Goal: Information Seeking & Learning: Learn about a topic

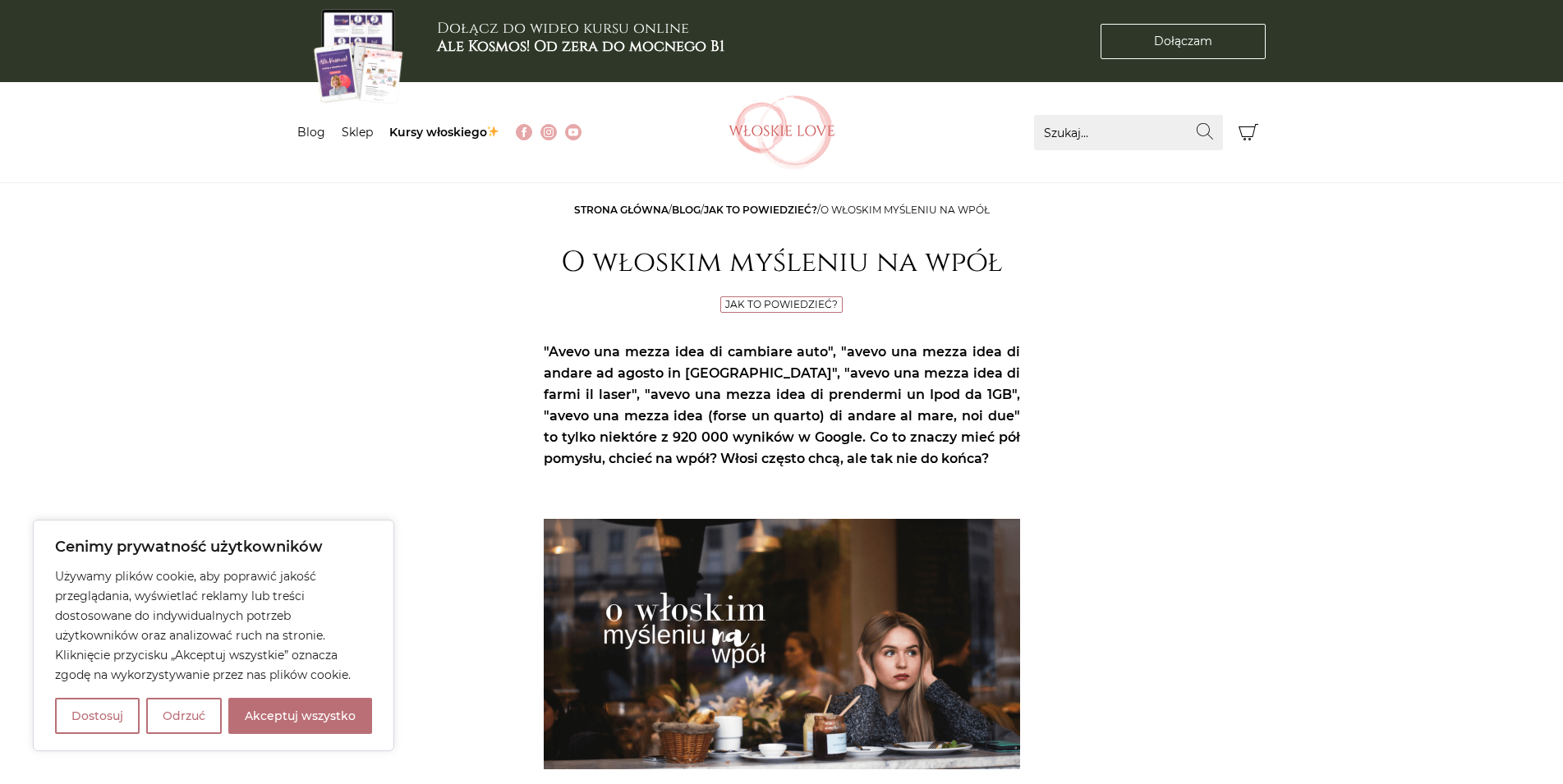
click at [784, 144] on img at bounding box center [782, 132] width 107 height 74
click at [276, 711] on button "Akceptuj wszystko" at bounding box center [300, 716] width 144 height 36
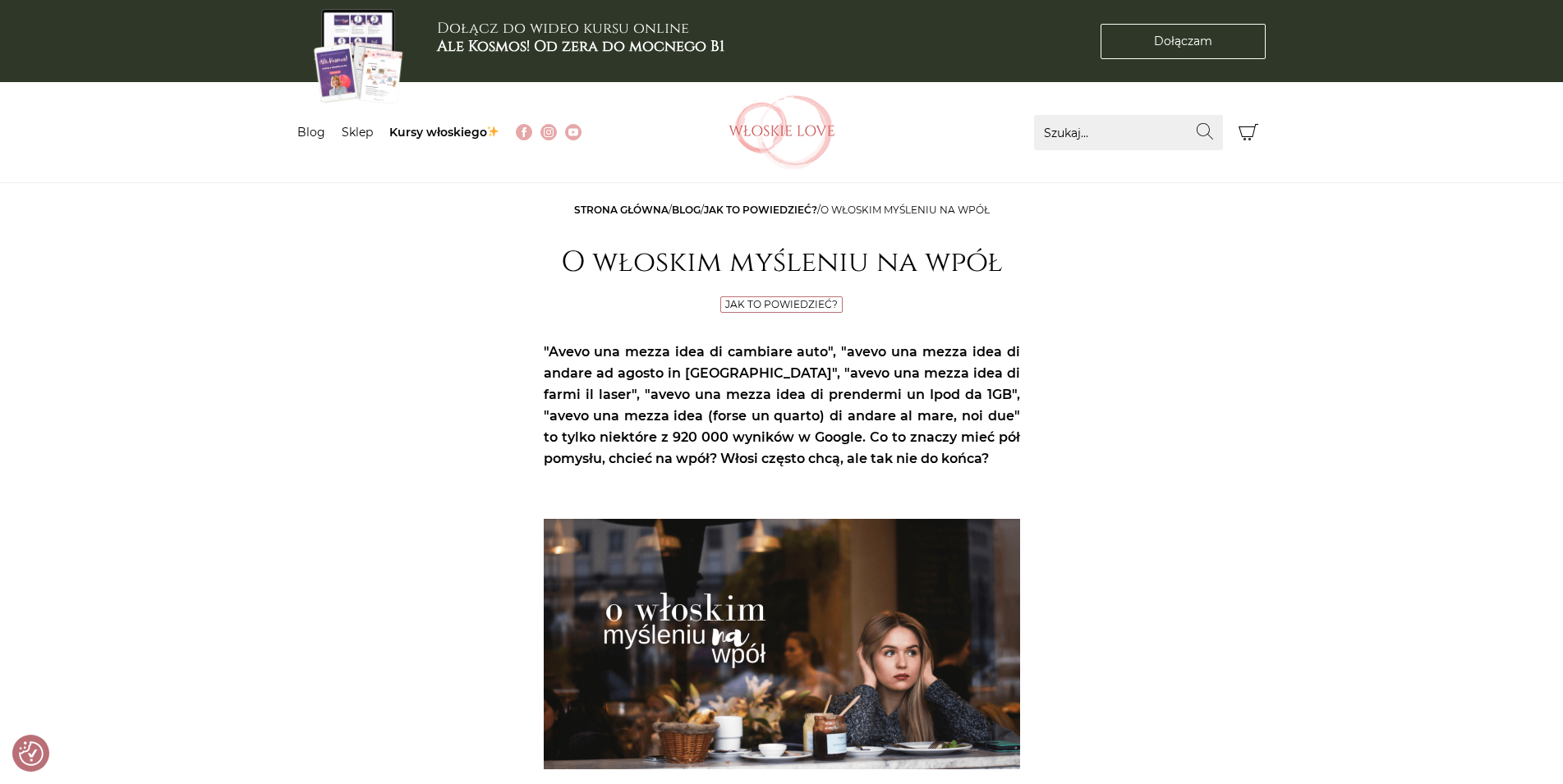
checkbox input "true"
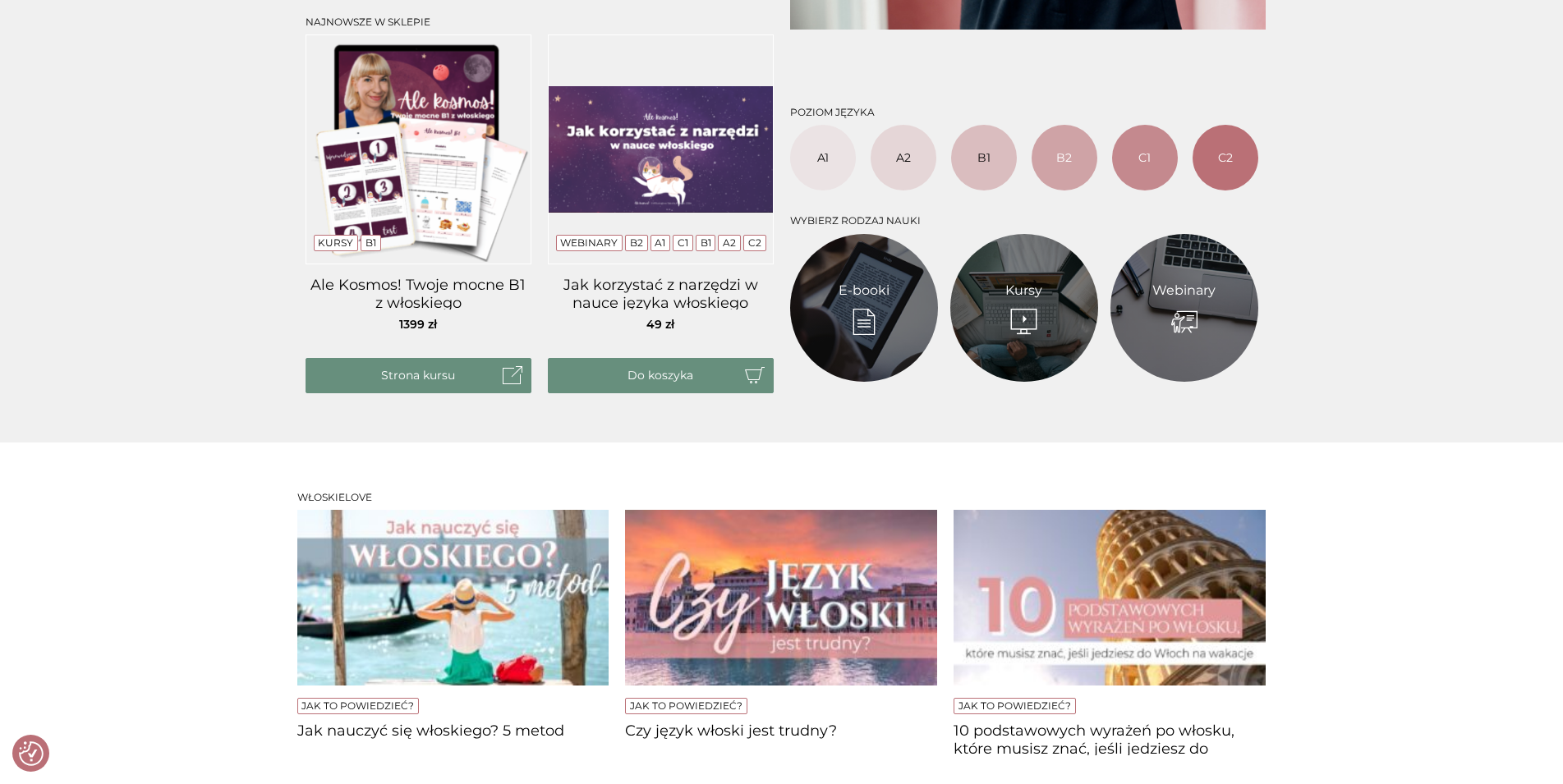
scroll to position [1005, 0]
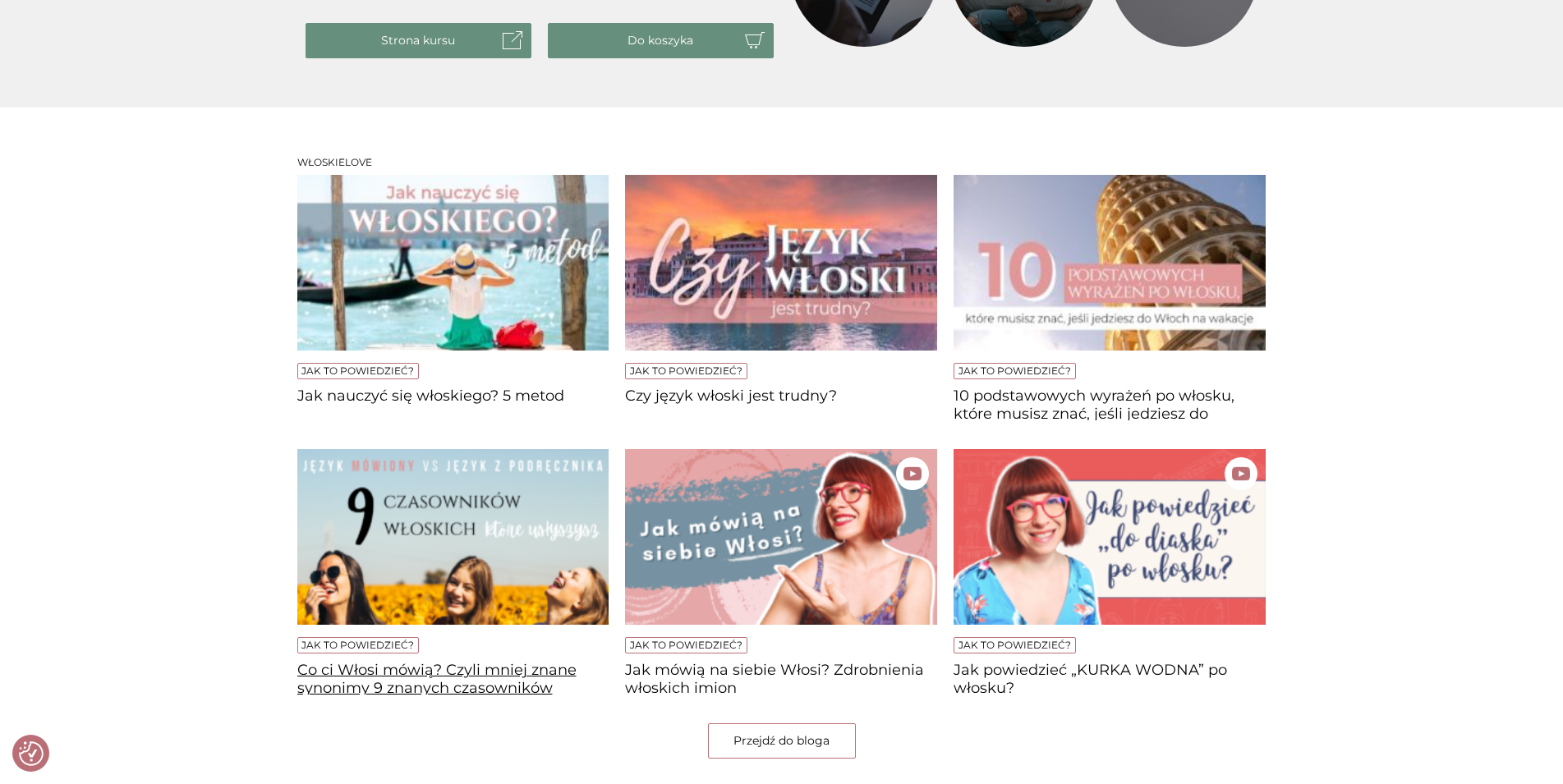
click at [454, 677] on h4 "Co ci Włosi mówią? Czyli mniej znane synonimy 9 znanych czasowników" at bounding box center [453, 678] width 312 height 33
click at [722, 649] on link "Jak to powiedzieć?" at bounding box center [686, 645] width 113 height 12
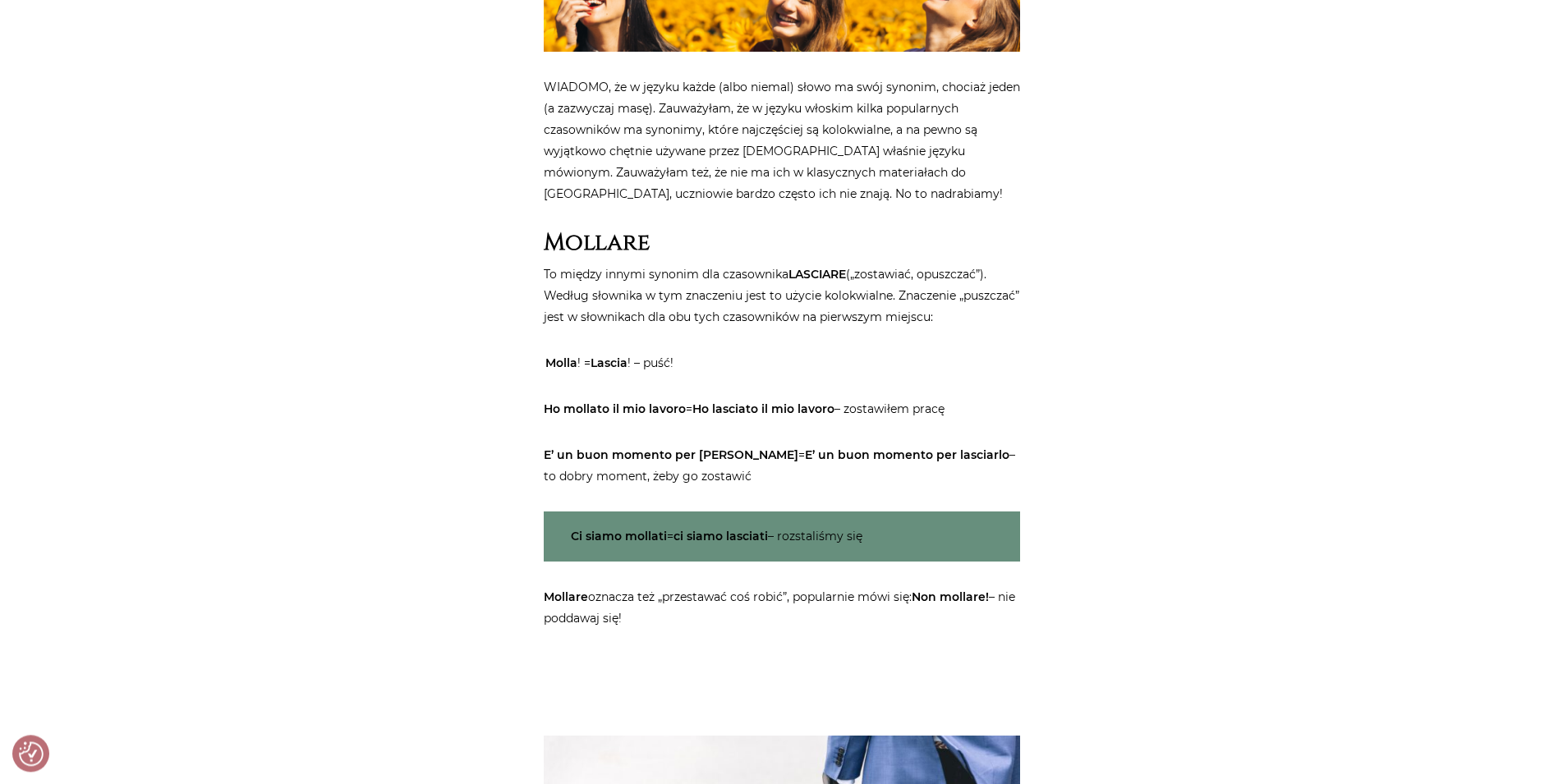
scroll to position [671, 0]
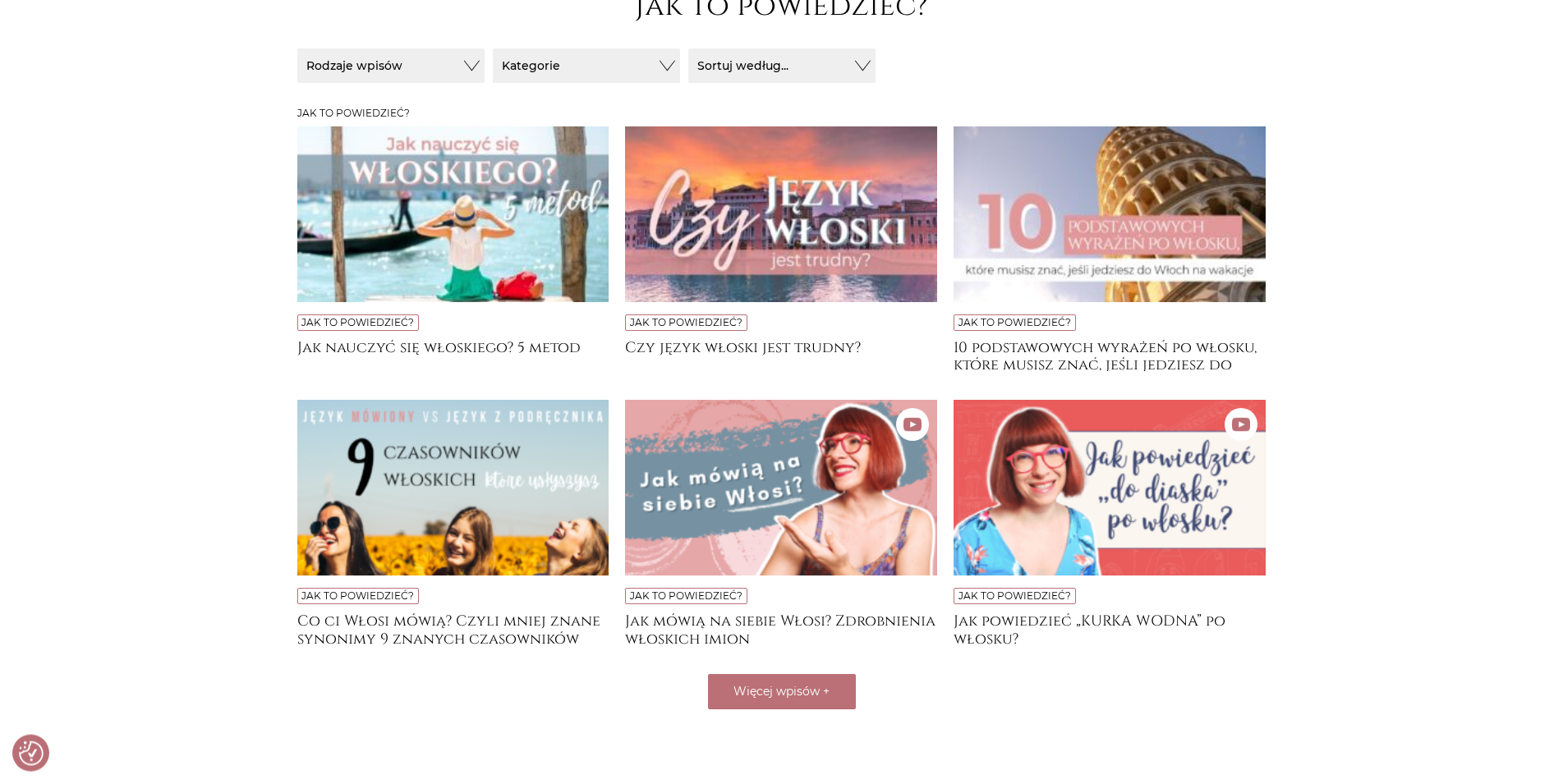
scroll to position [251, 0]
click at [794, 693] on span "Więcej wpisów" at bounding box center [776, 691] width 86 height 15
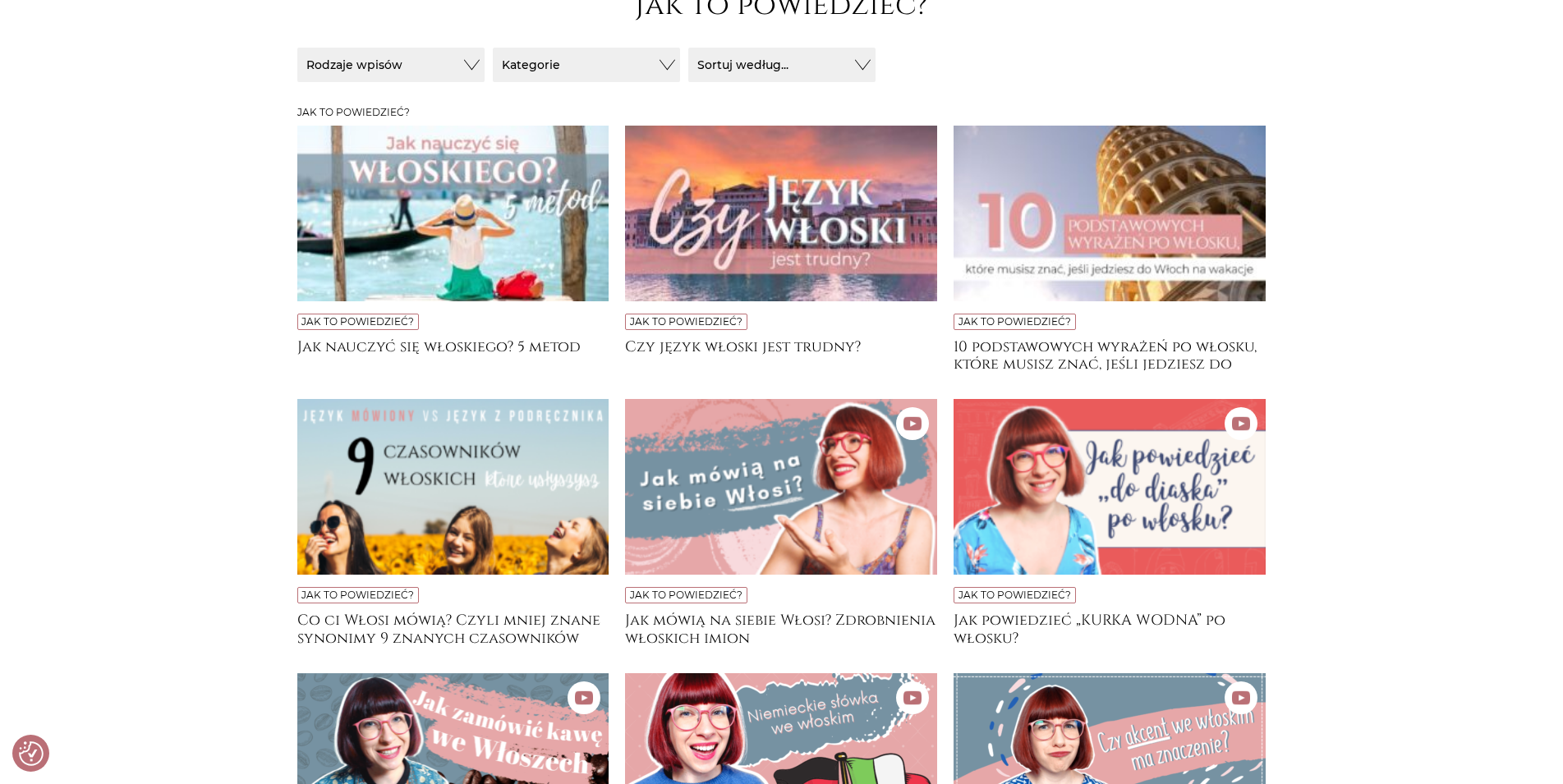
scroll to position [419, 0]
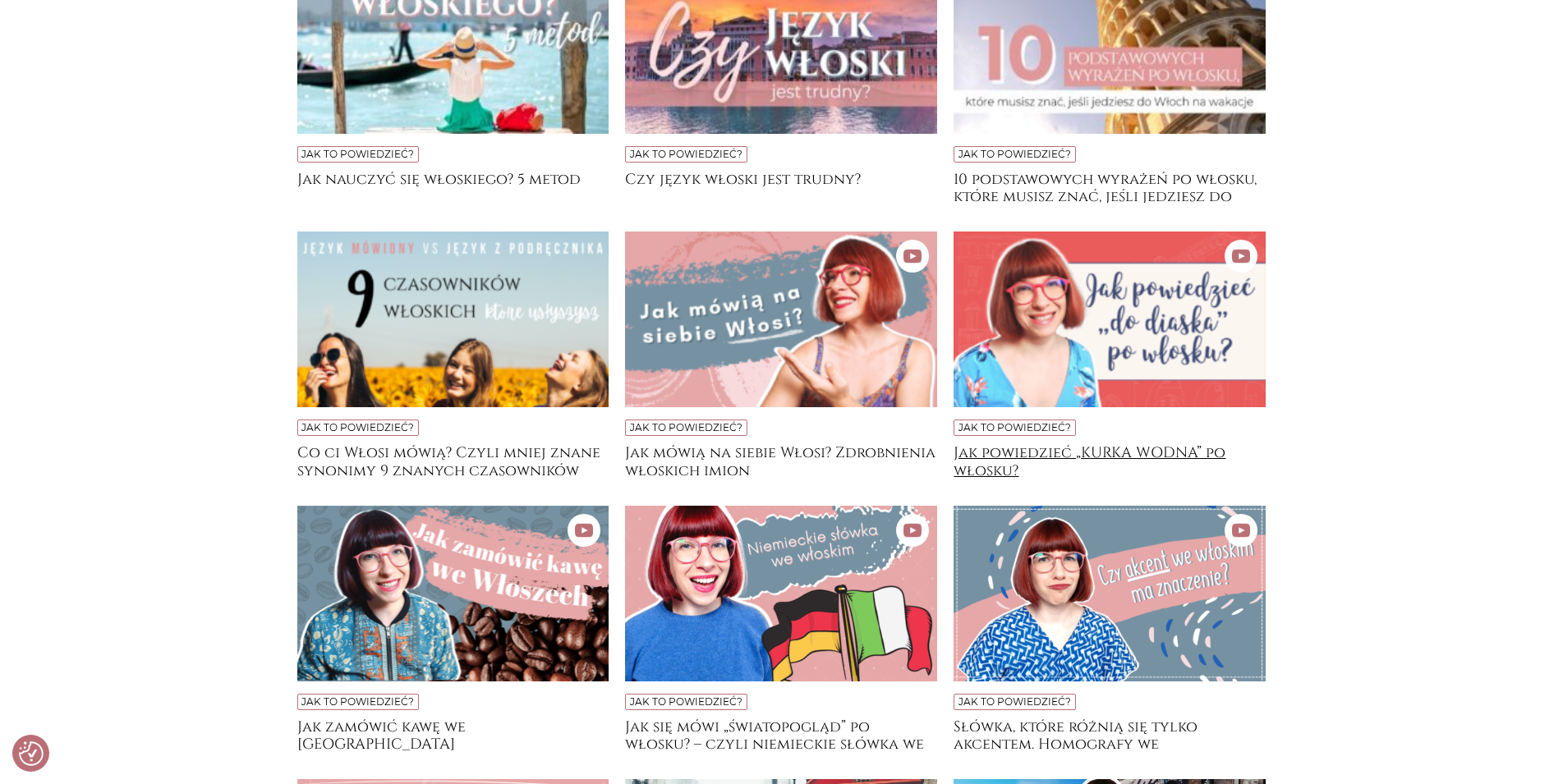
click at [1158, 451] on h4 "Jak powiedzieć „KURKA WODNA” po włosku?" at bounding box center [1109, 461] width 312 height 33
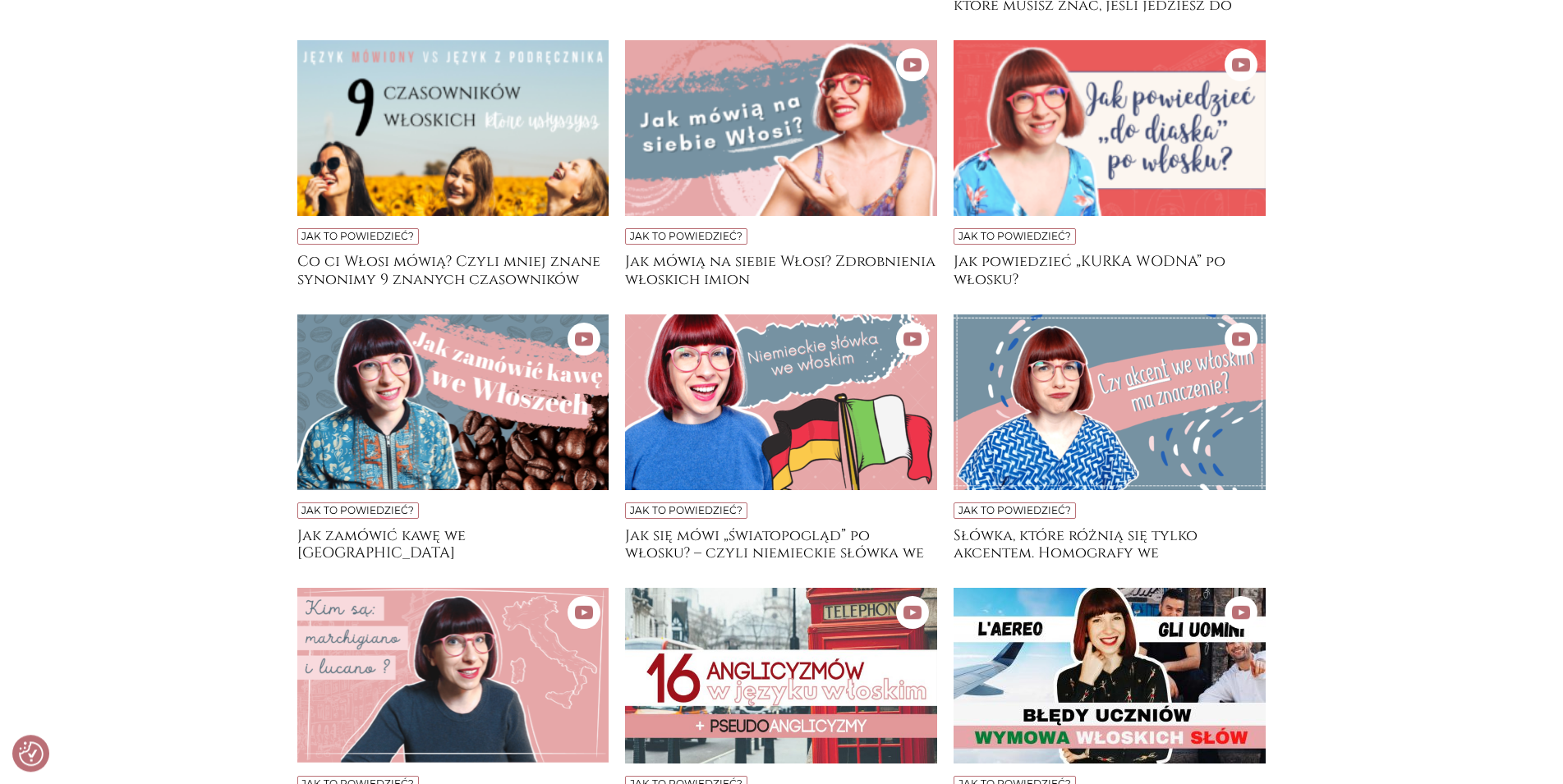
scroll to position [754, 0]
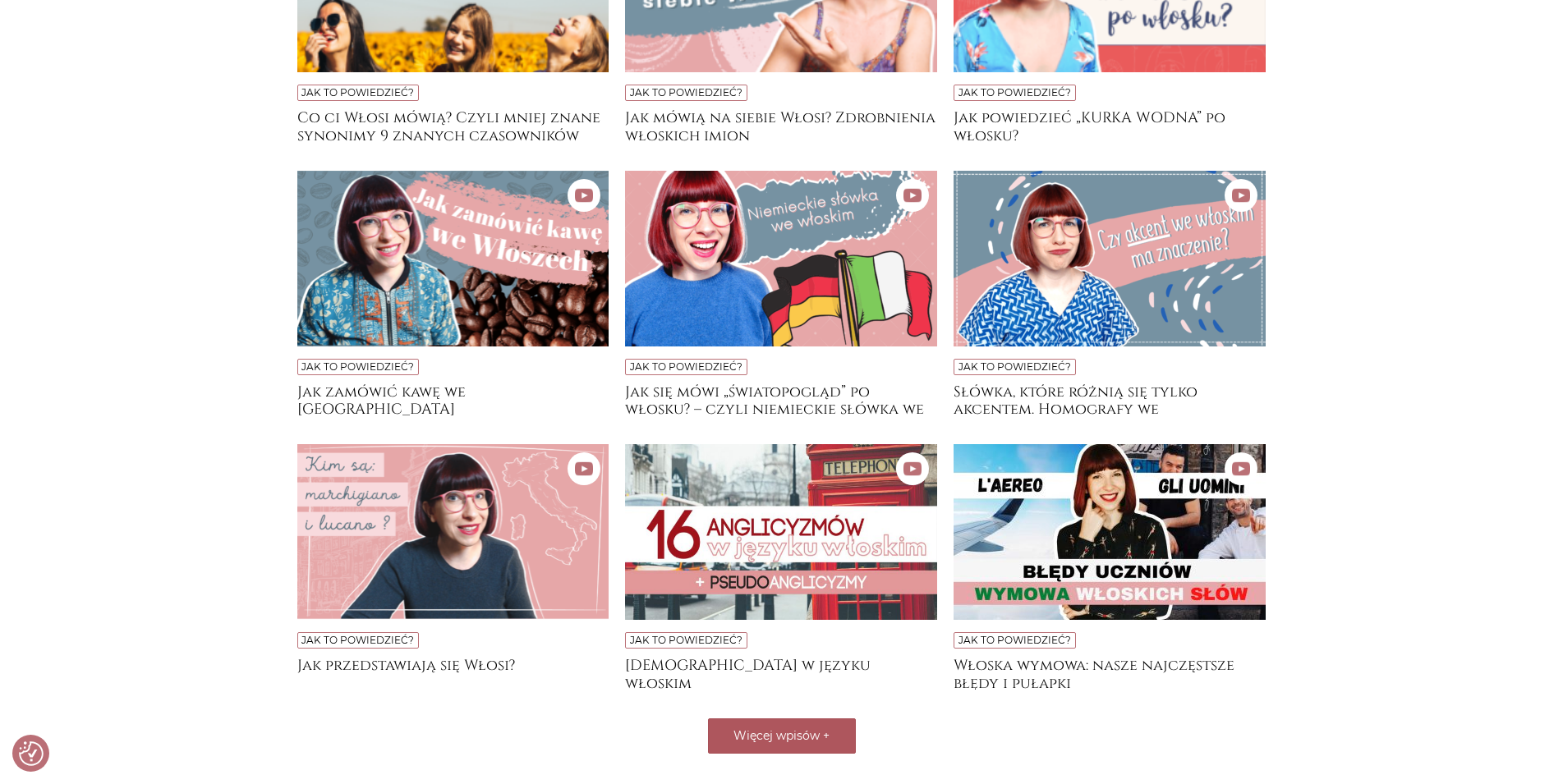
click at [783, 739] on span "Więcej wpisów" at bounding box center [776, 735] width 86 height 15
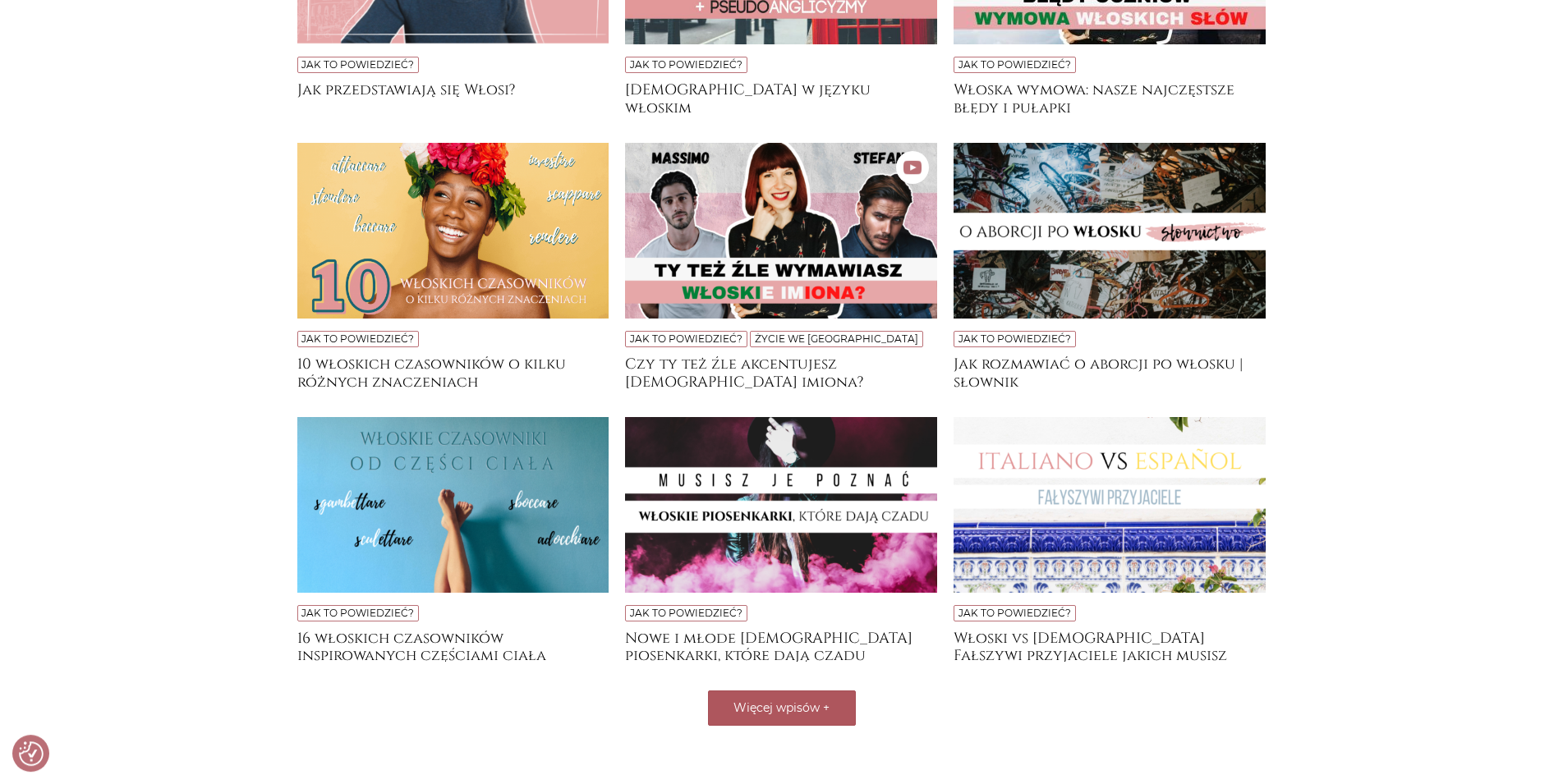
scroll to position [1424, 0]
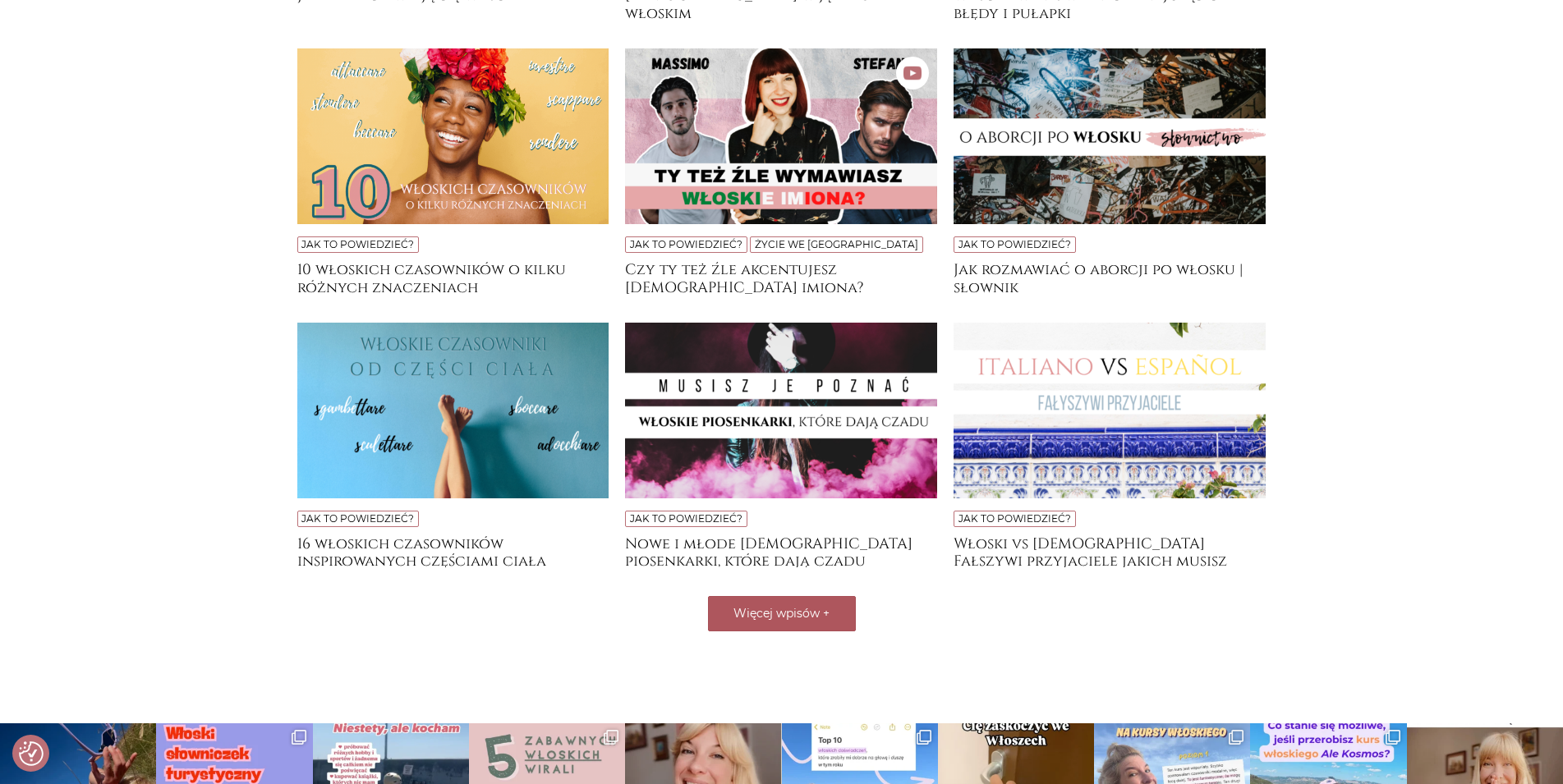
click at [354, 414] on img at bounding box center [453, 410] width 312 height 175
click at [765, 607] on span "Więcej wpisów" at bounding box center [776, 613] width 86 height 15
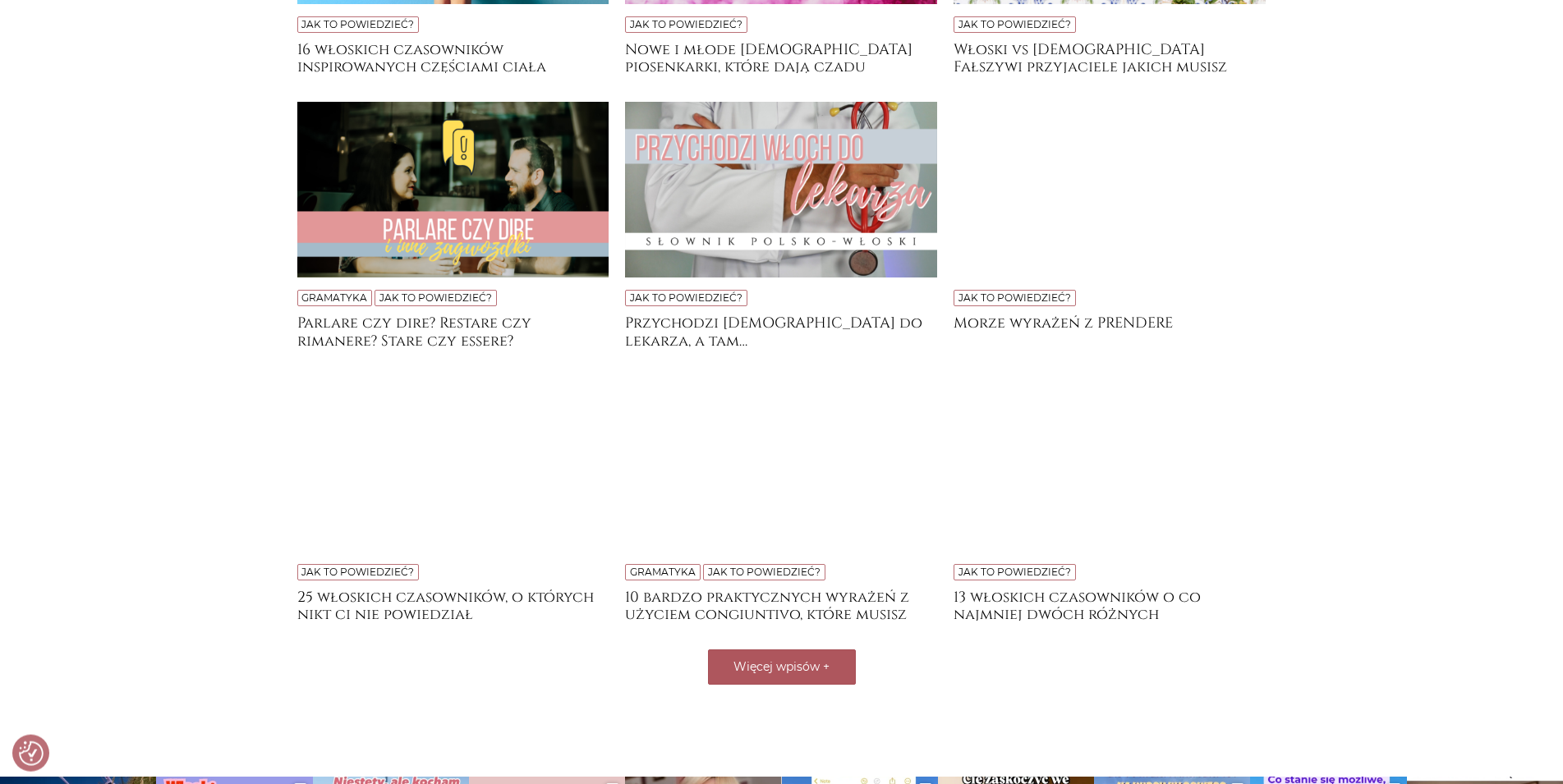
scroll to position [1927, 0]
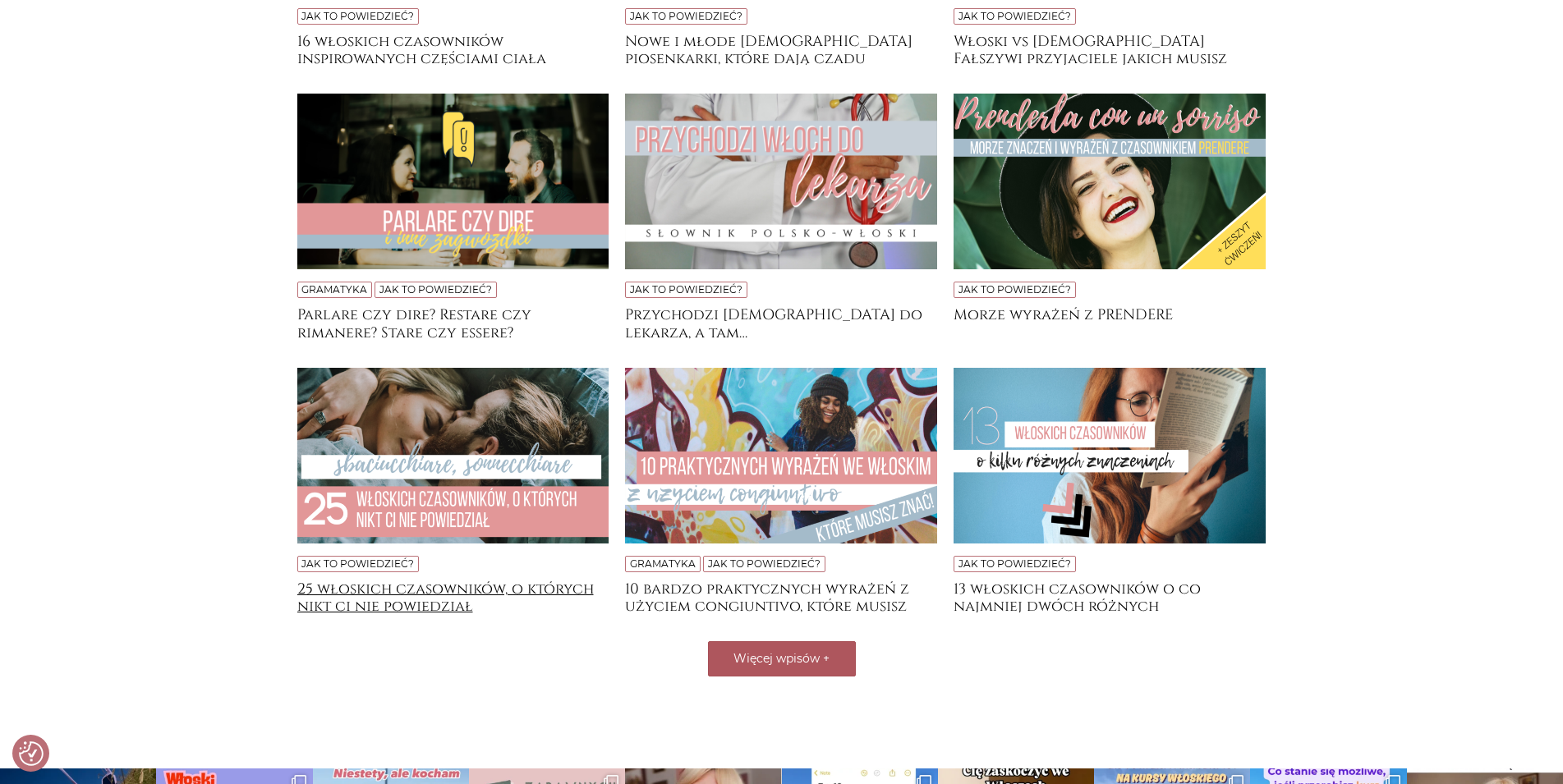
click at [506, 595] on h4 "25 włoskich czasowników, o których nikt ci nie powiedział" at bounding box center [453, 597] width 312 height 33
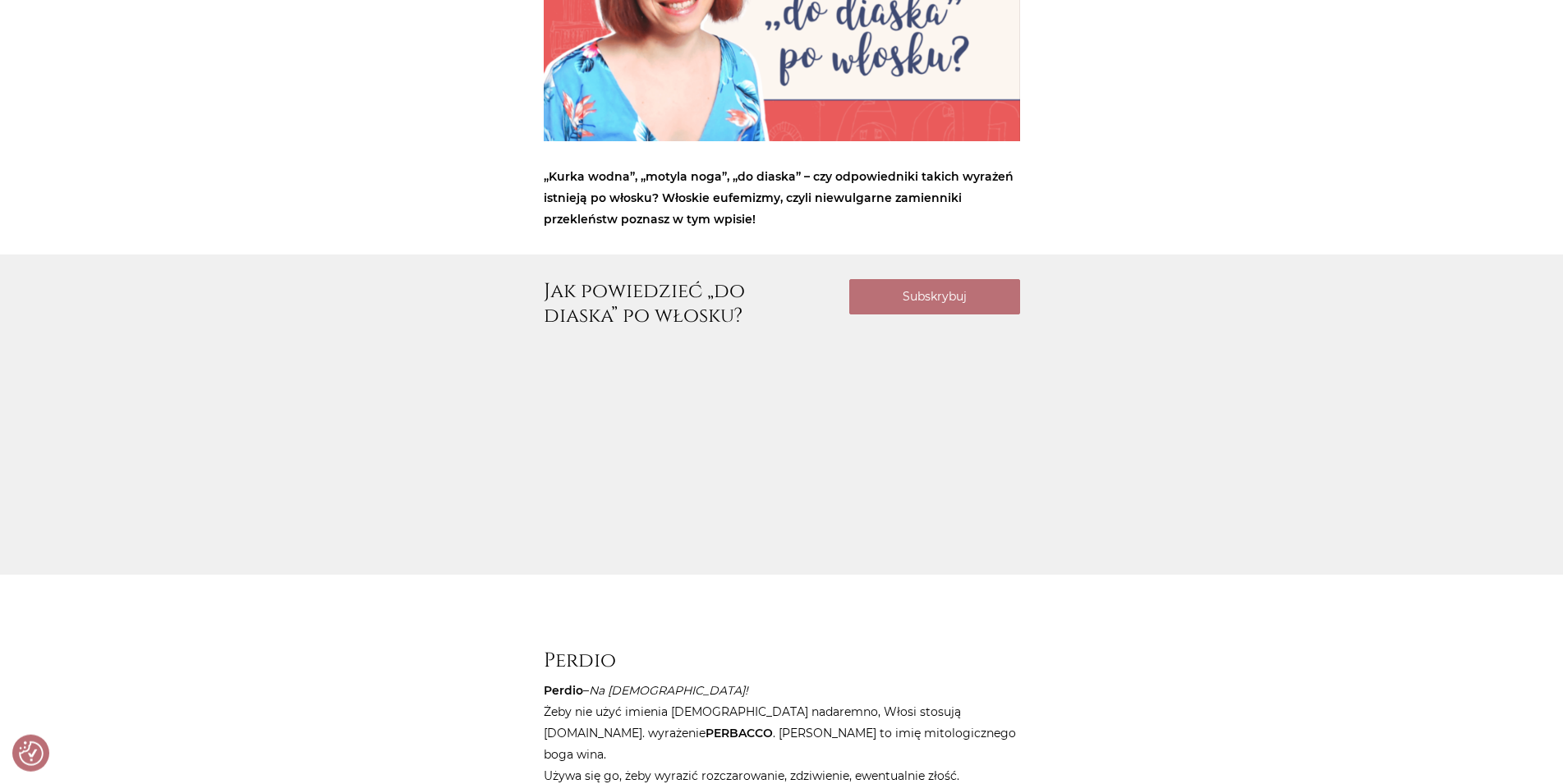
checkbox input "true"
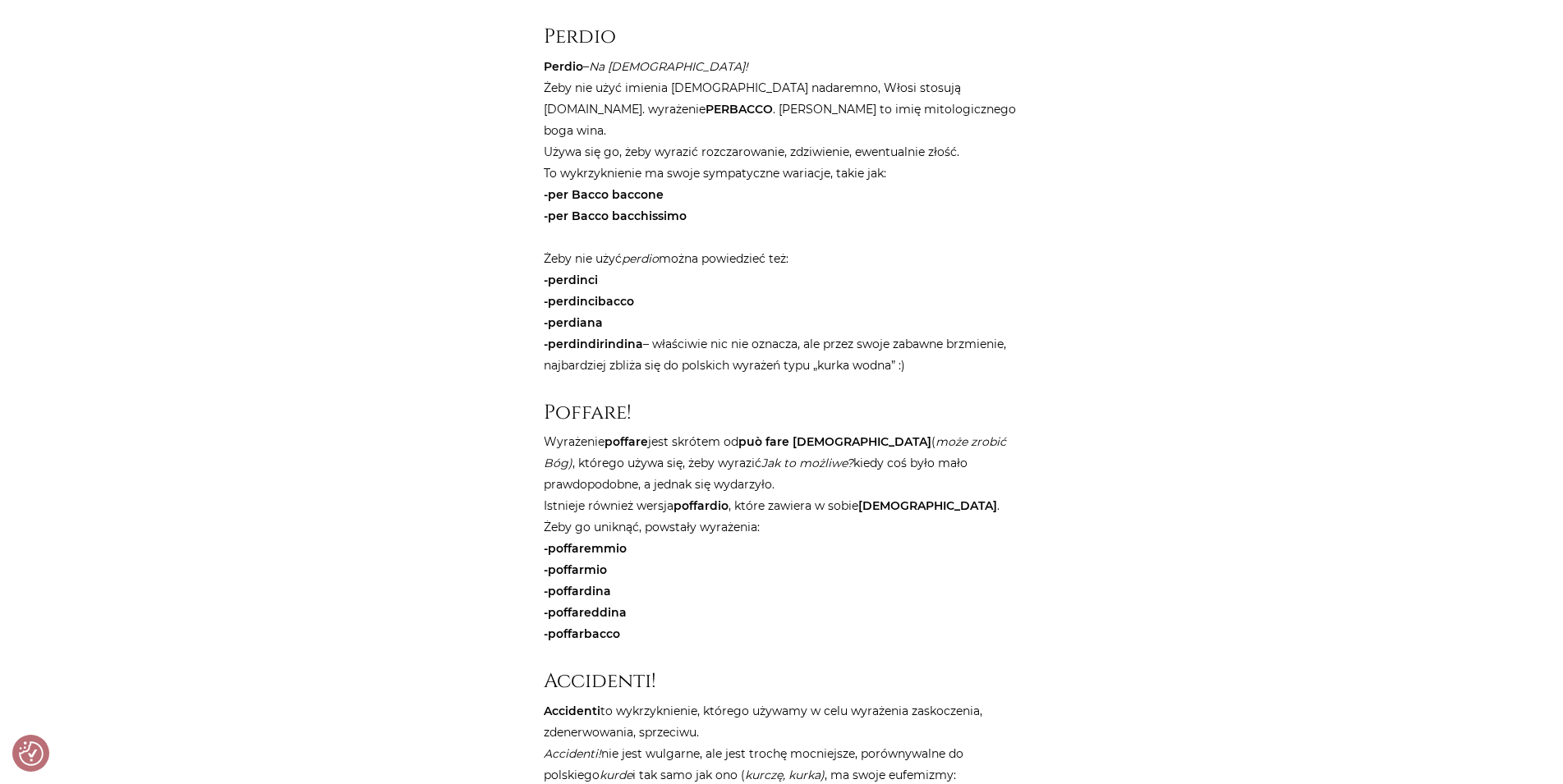
scroll to position [838, 0]
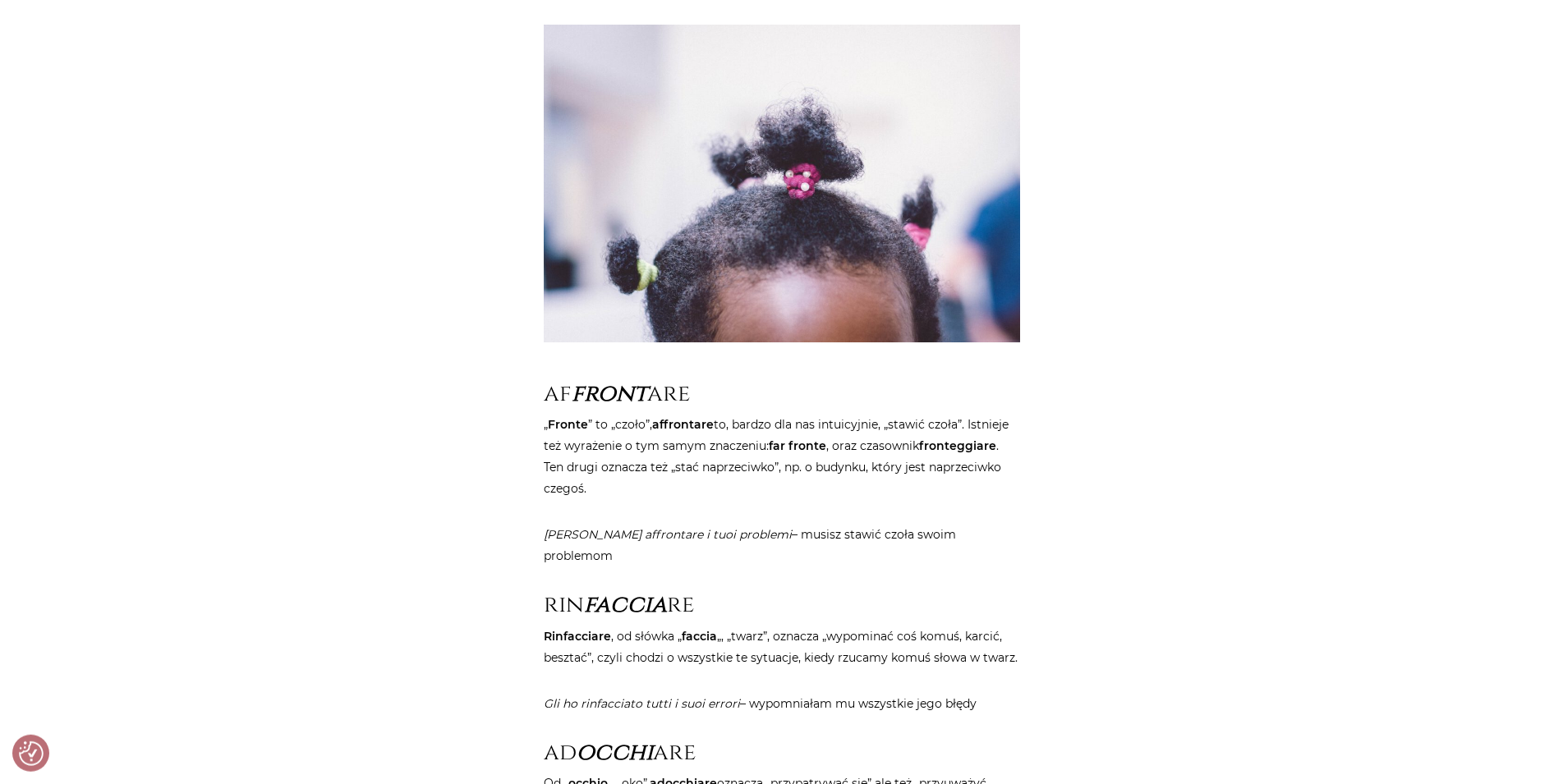
scroll to position [1256, 0]
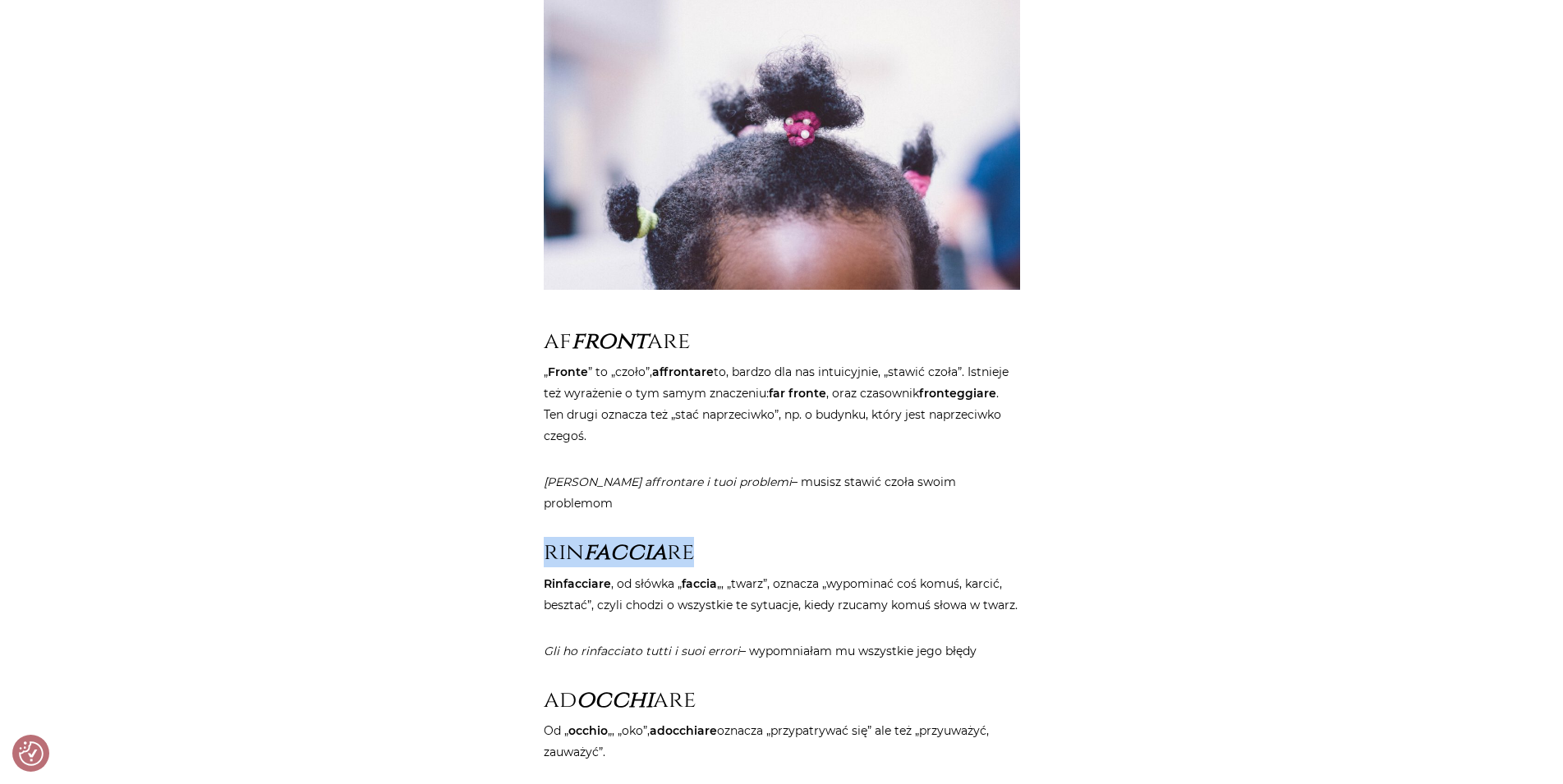
drag, startPoint x: 693, startPoint y: 511, endPoint x: 547, endPoint y: 511, distance: 146.0
click at [547, 539] on h2 "rin faccia re" at bounding box center [782, 553] width 477 height 28
copy h2 "rin faccia re"
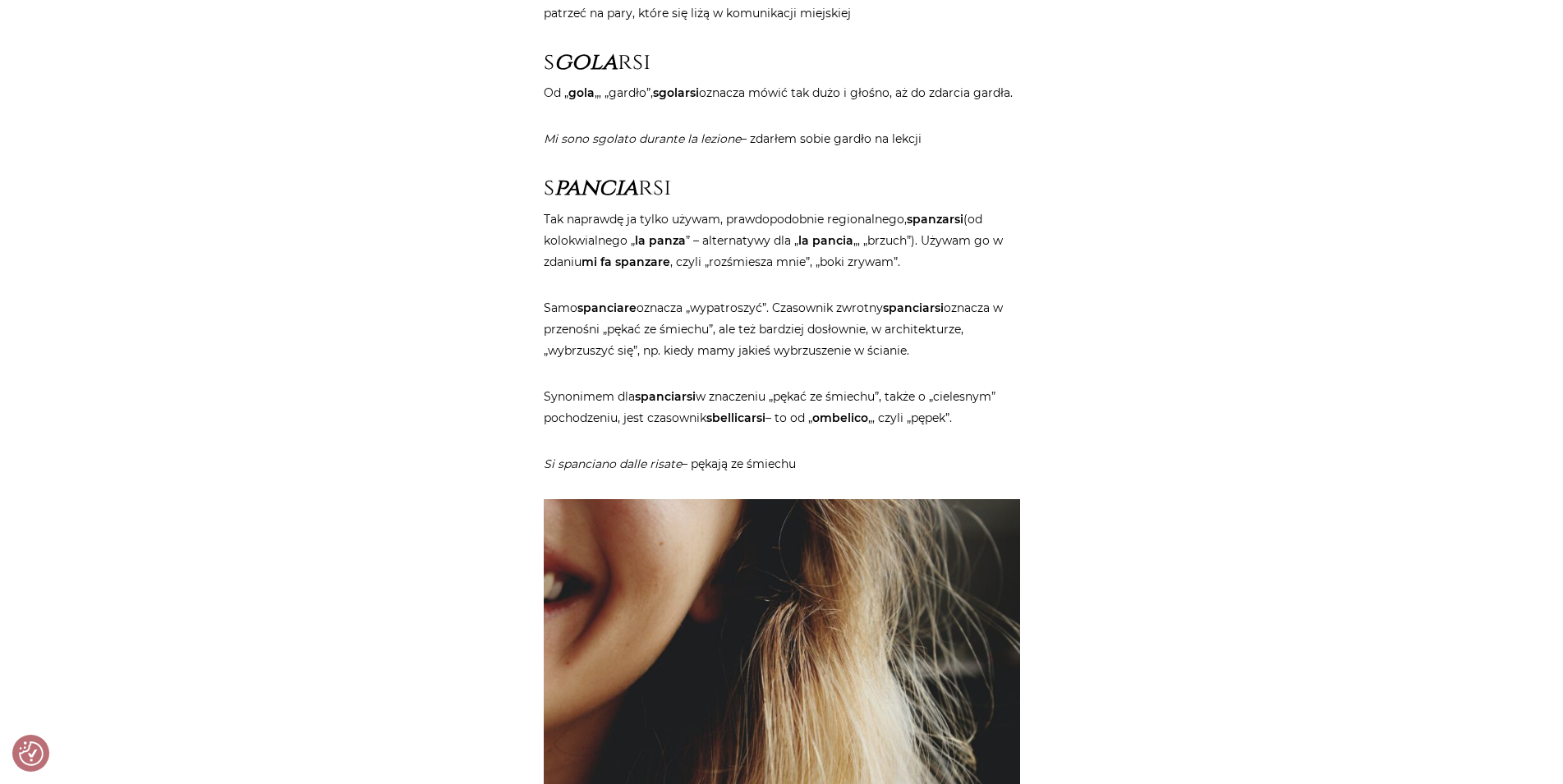
scroll to position [4189, 0]
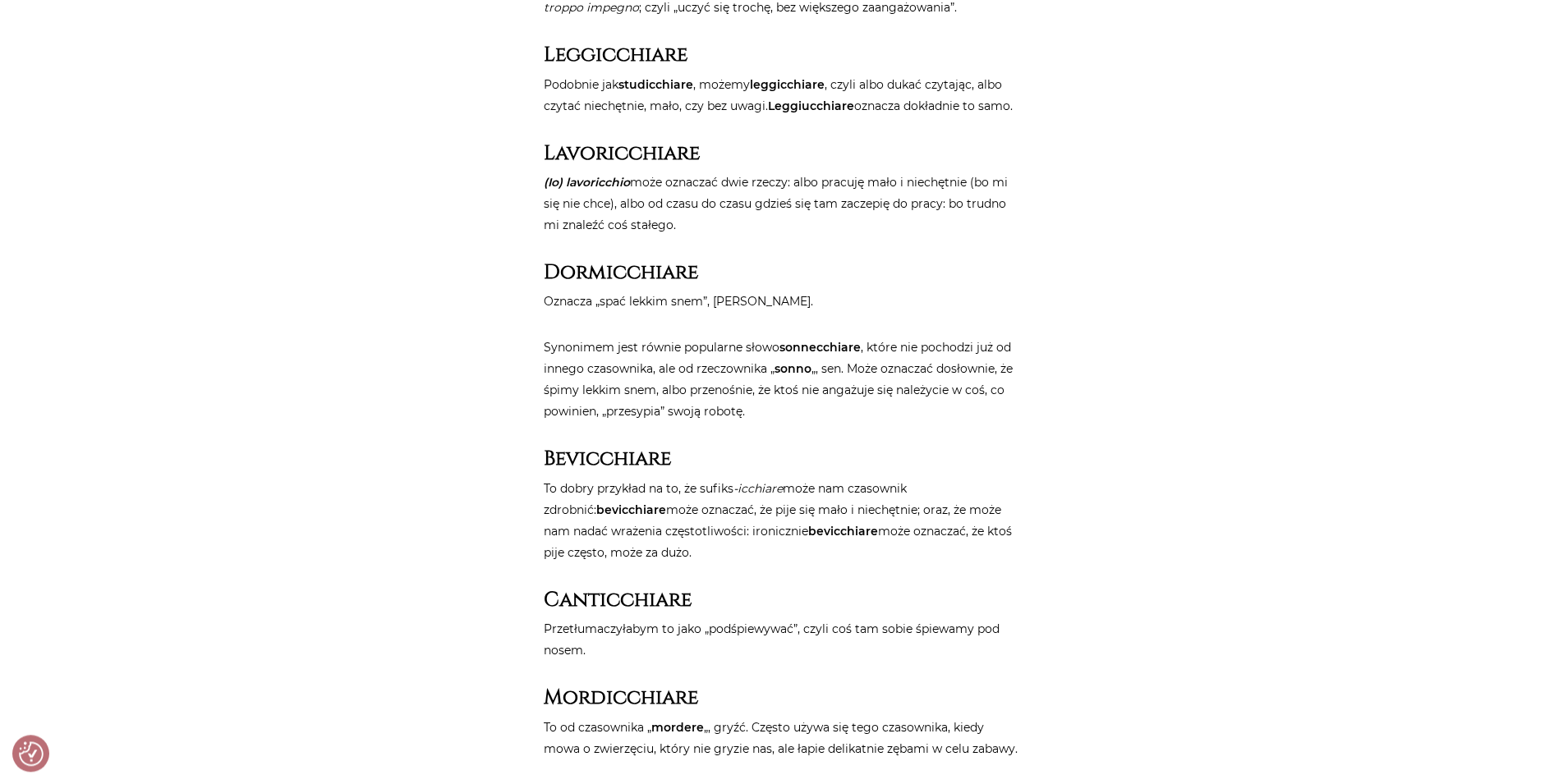
scroll to position [1424, 0]
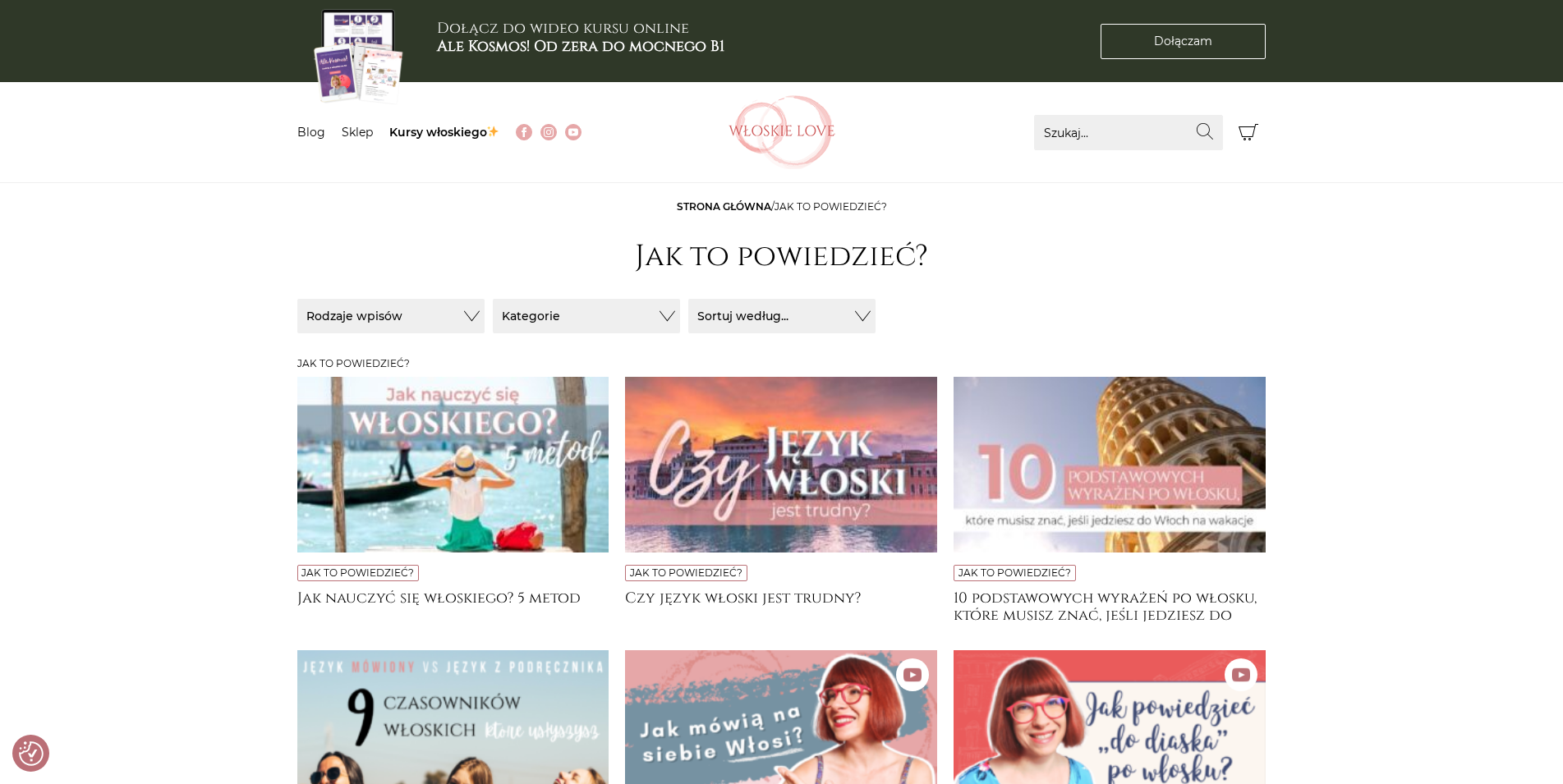
scroll to position [514, 0]
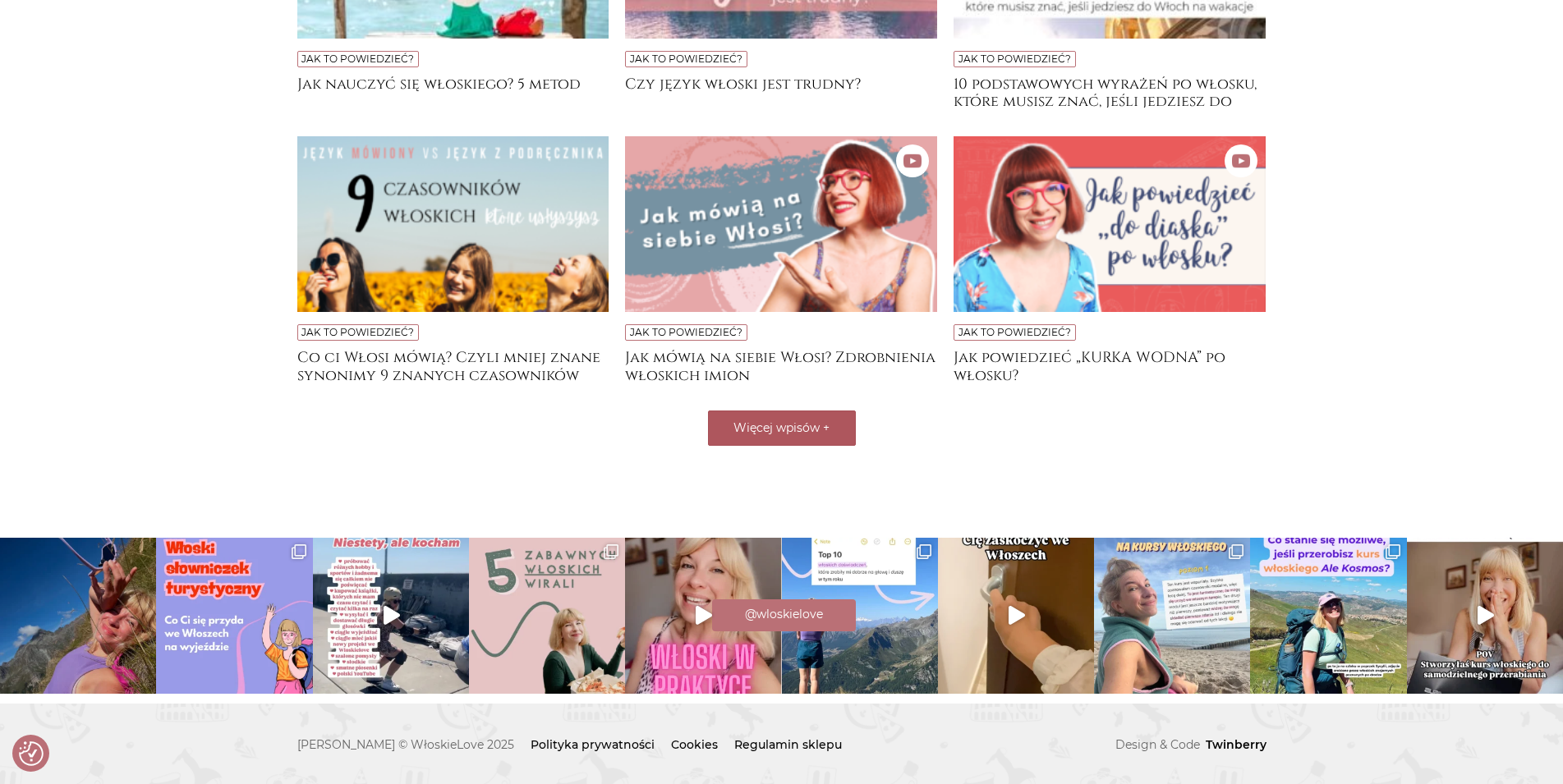
click at [844, 431] on button "Więcej wpisów +" at bounding box center [782, 428] width 148 height 35
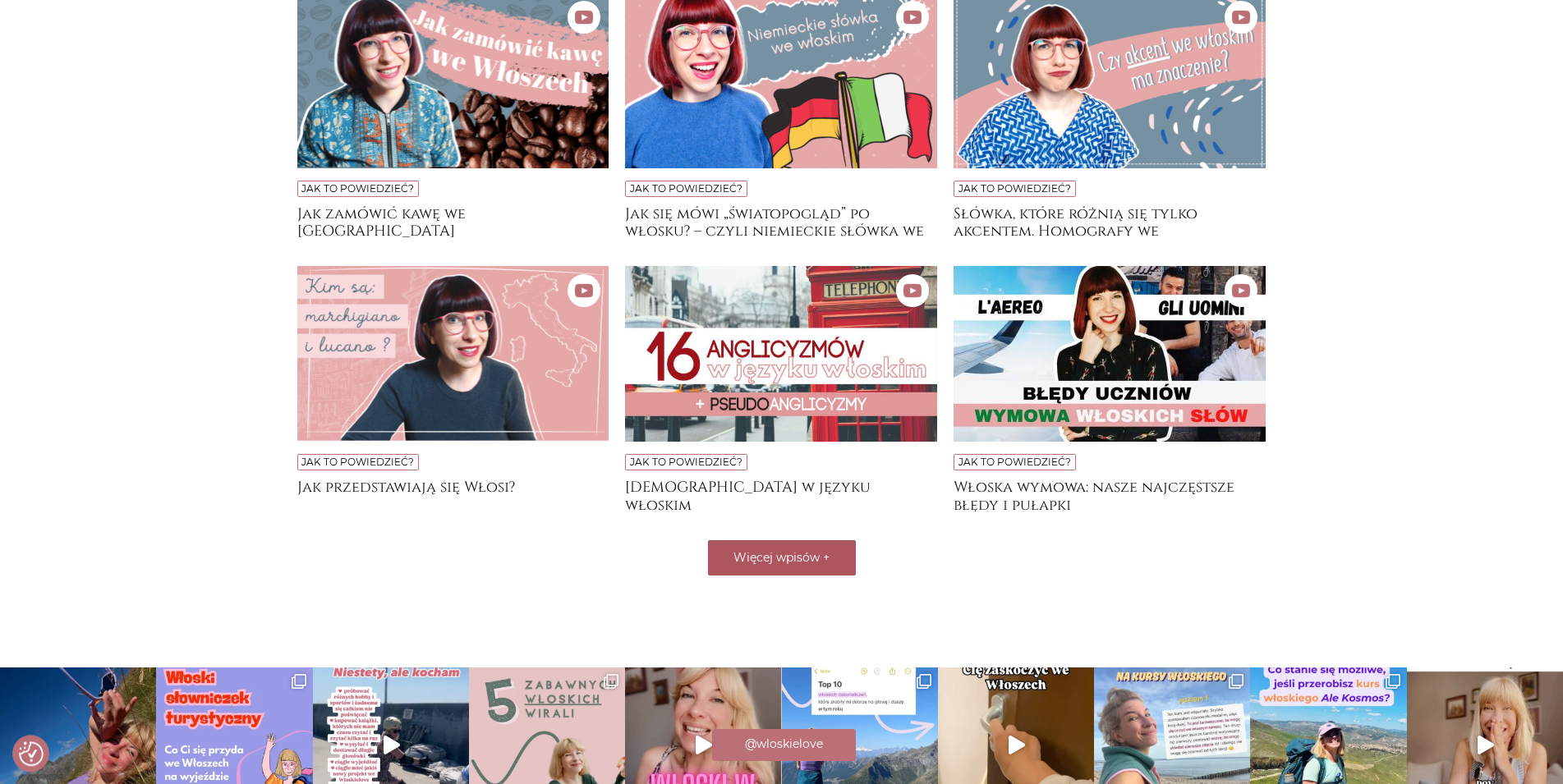
scroll to position [933, 0]
click at [829, 548] on button "Więcej wpisów +" at bounding box center [782, 557] width 148 height 35
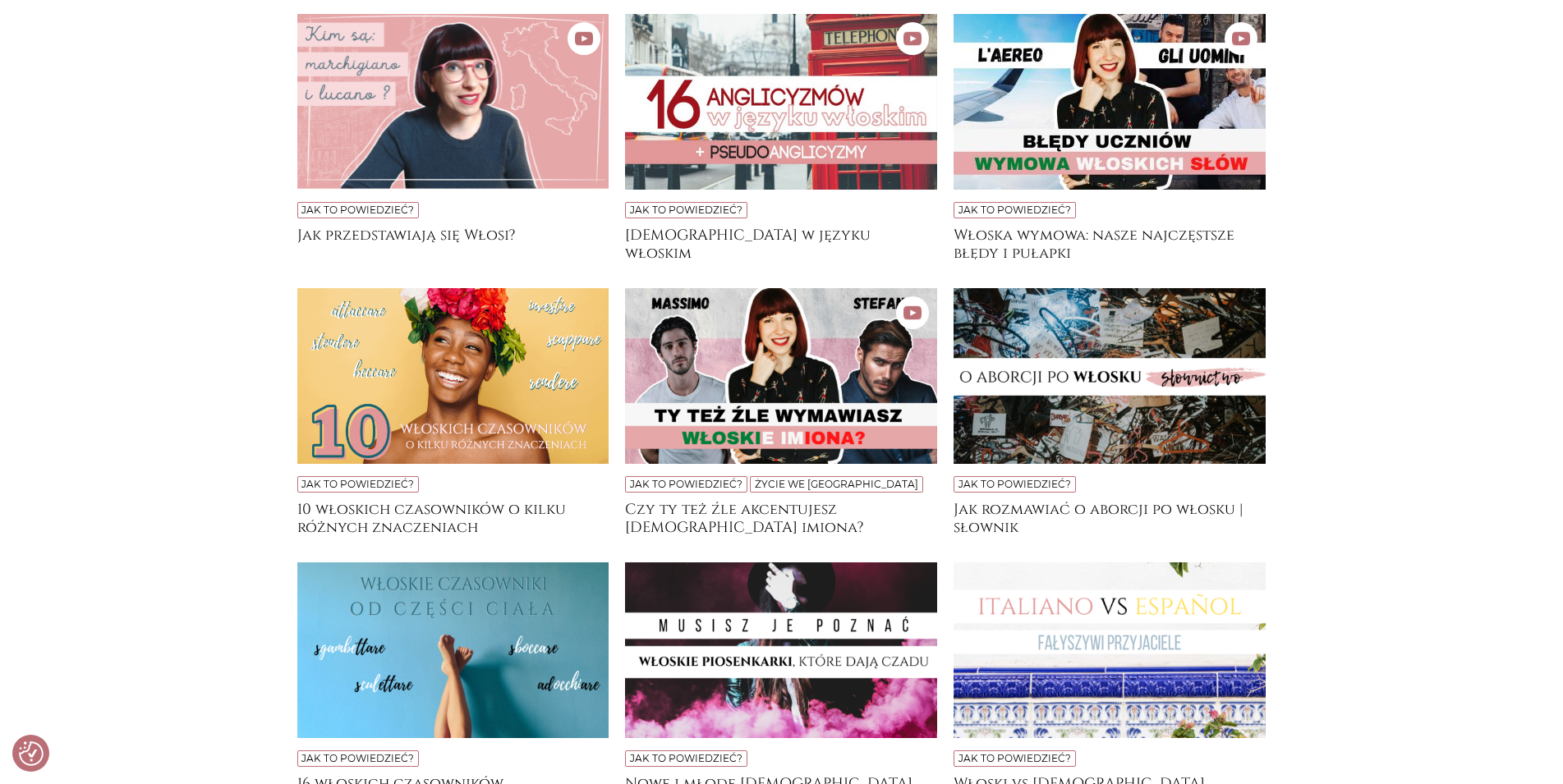
scroll to position [1603, 0]
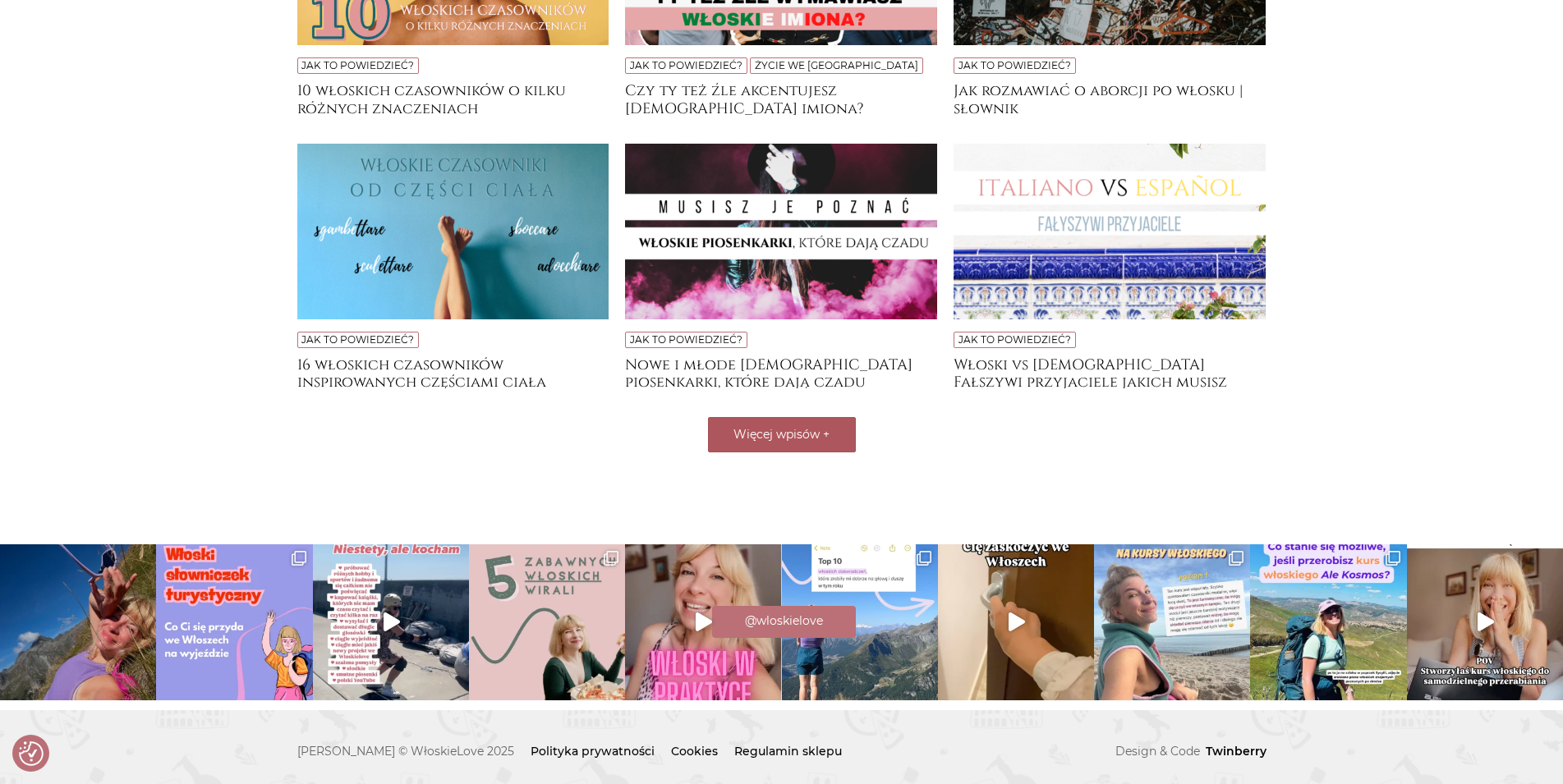
click at [812, 423] on button "Więcej wpisów +" at bounding box center [782, 435] width 148 height 35
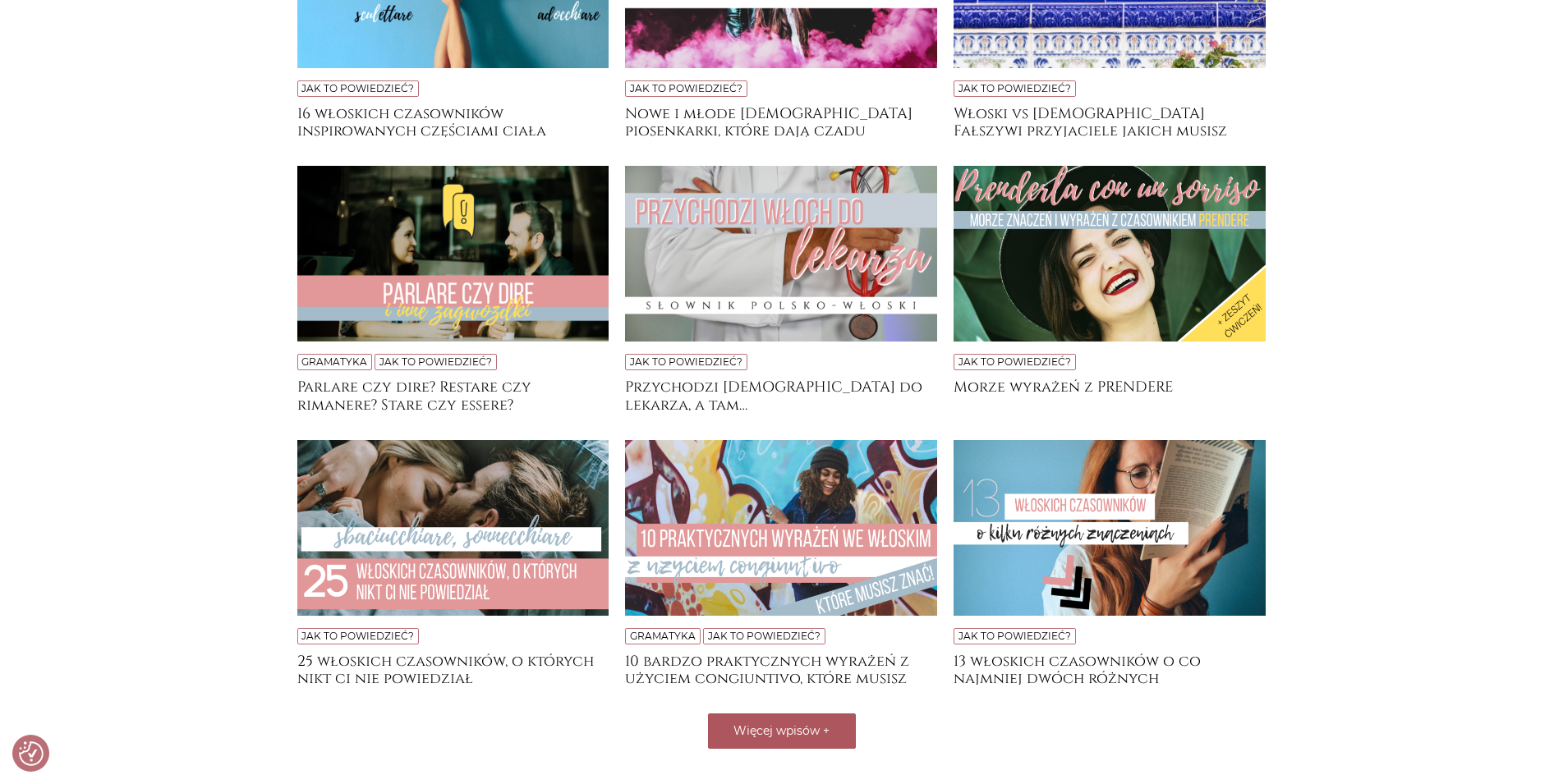
scroll to position [2022, 0]
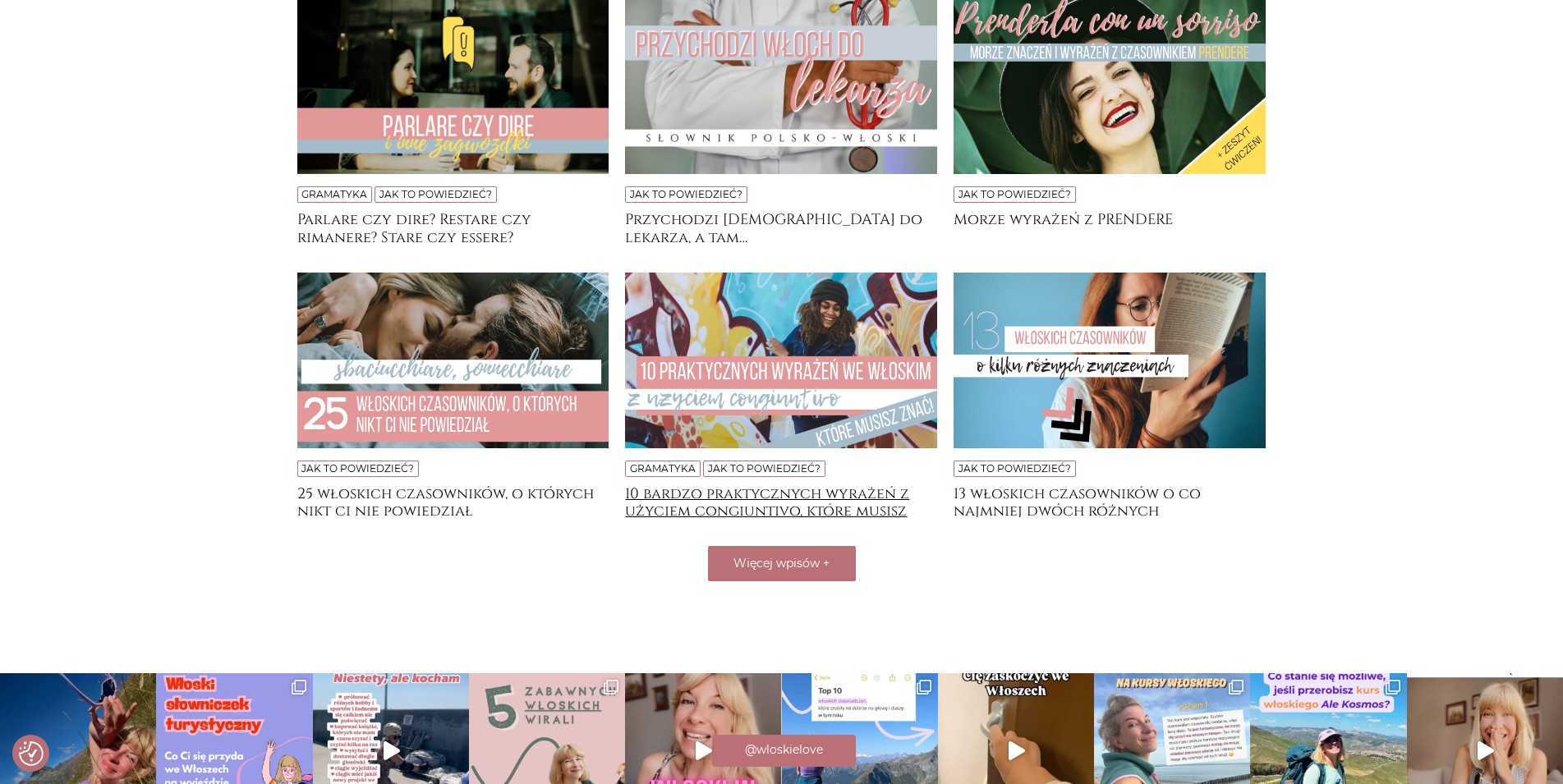
click at [843, 505] on h4 "10 bardzo praktycznych wyrażeń z użyciem congiuntivo, które musisz znać!" at bounding box center [781, 502] width 312 height 33
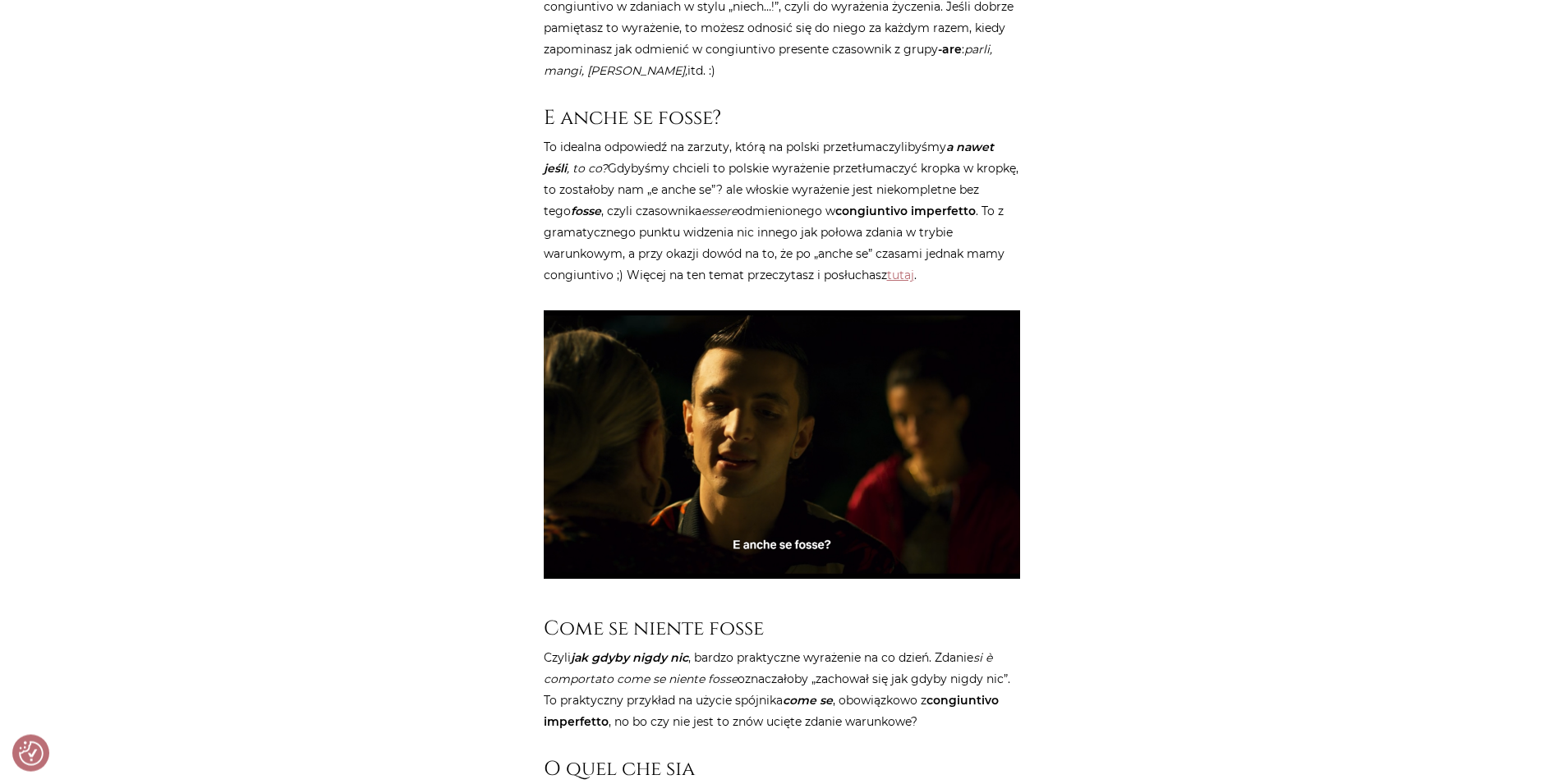
scroll to position [1340, 0]
